Goal: Transaction & Acquisition: Purchase product/service

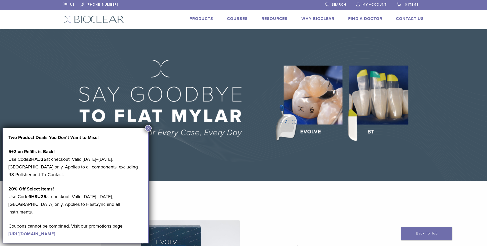
click at [201, 20] on link "Products" at bounding box center [201, 18] width 24 height 5
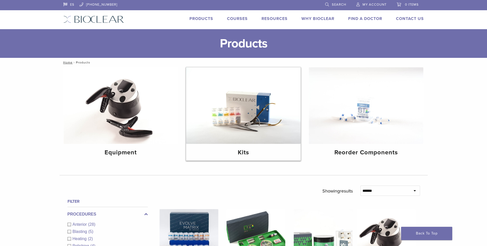
click at [244, 101] on img at bounding box center [243, 105] width 115 height 76
